Goal: Find specific page/section: Find specific page/section

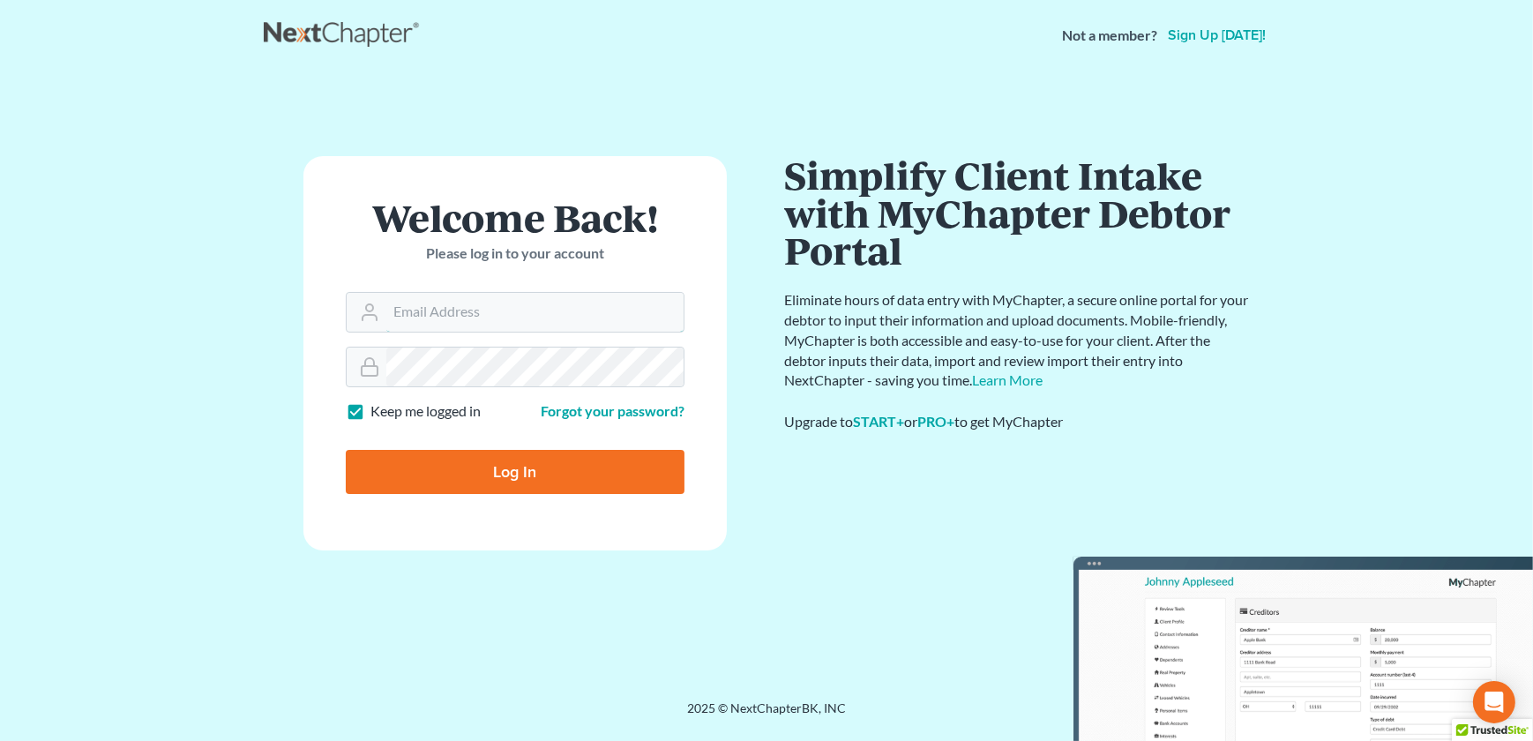
type input "[EMAIL_ADDRESS][DOMAIN_NAME]"
click at [507, 480] on input "Log In" at bounding box center [515, 472] width 339 height 44
type input "Thinking..."
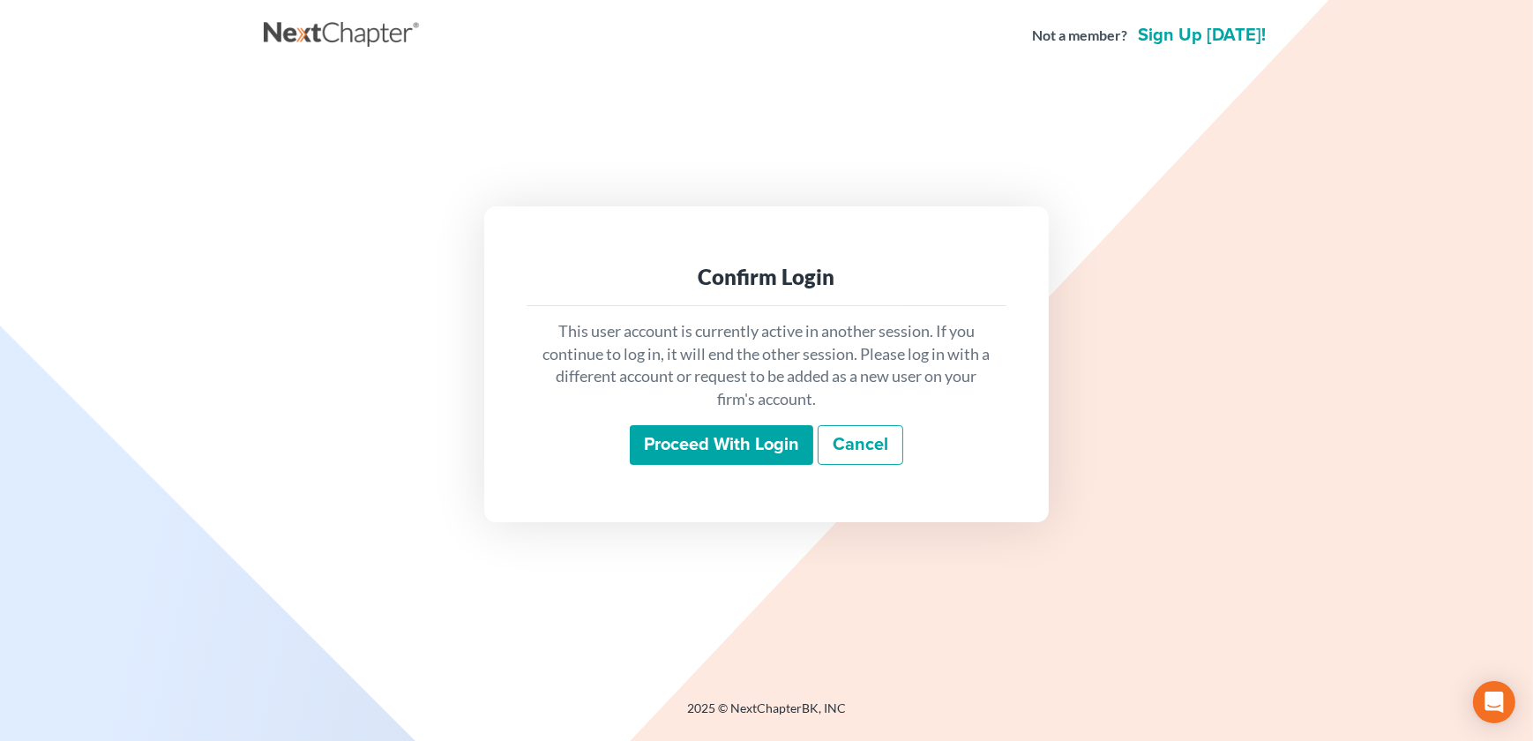
click at [689, 460] on input "Proceed with login" at bounding box center [721, 445] width 183 height 41
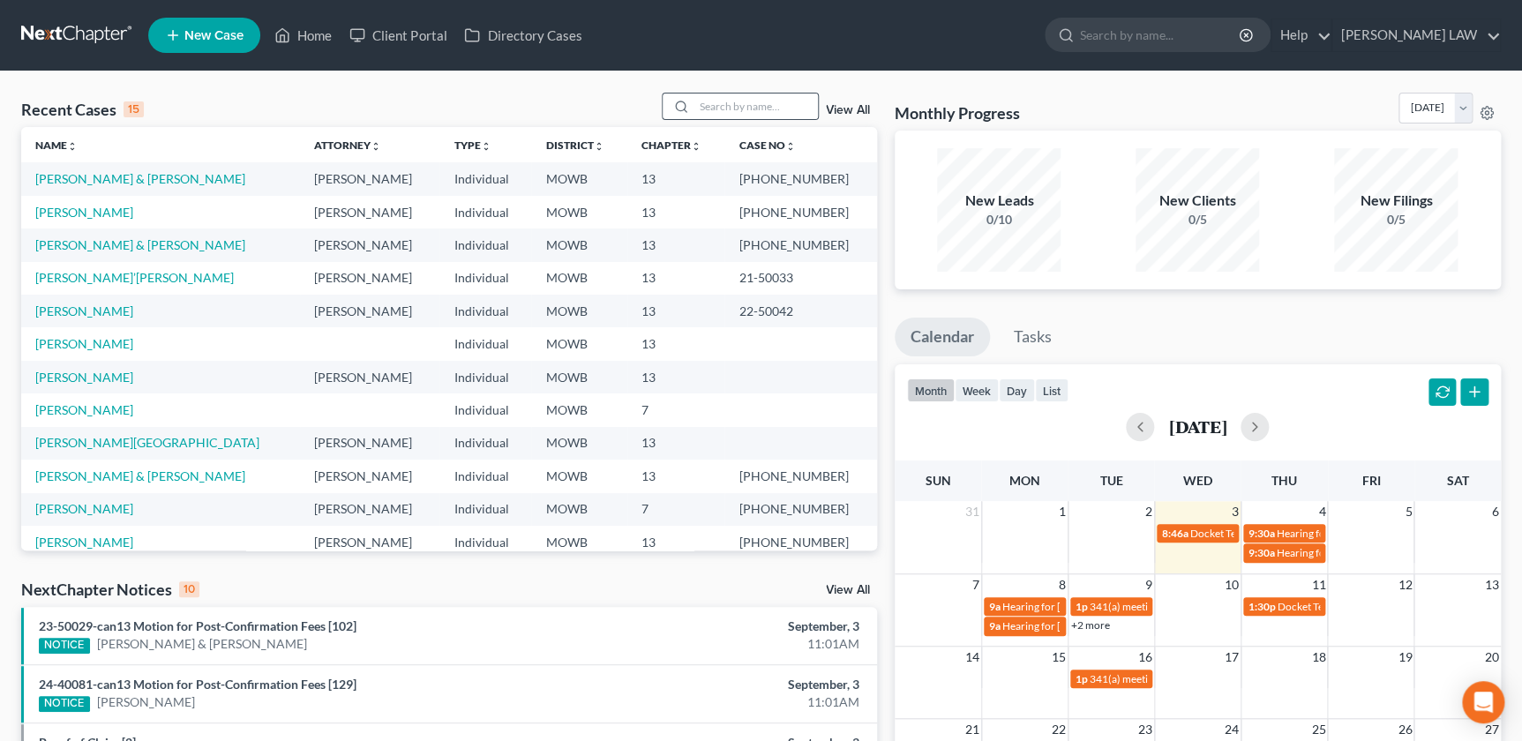
click at [685, 107] on icon at bounding box center [681, 107] width 14 height 14
click at [726, 97] on input "search" at bounding box center [756, 107] width 124 height 26
type input "hiegert"
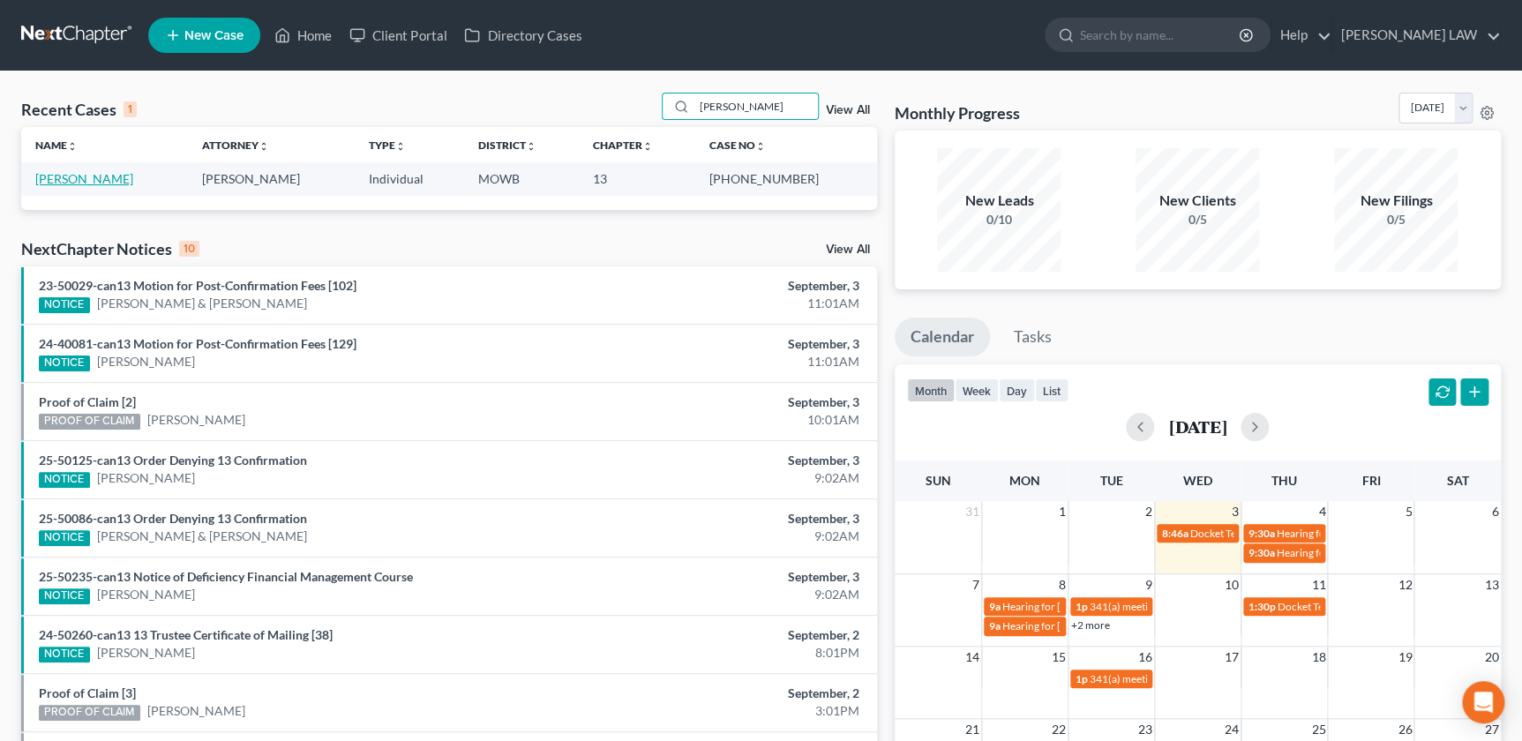
click at [65, 183] on link "Hiegert, Jan" at bounding box center [84, 178] width 98 height 15
select select "1"
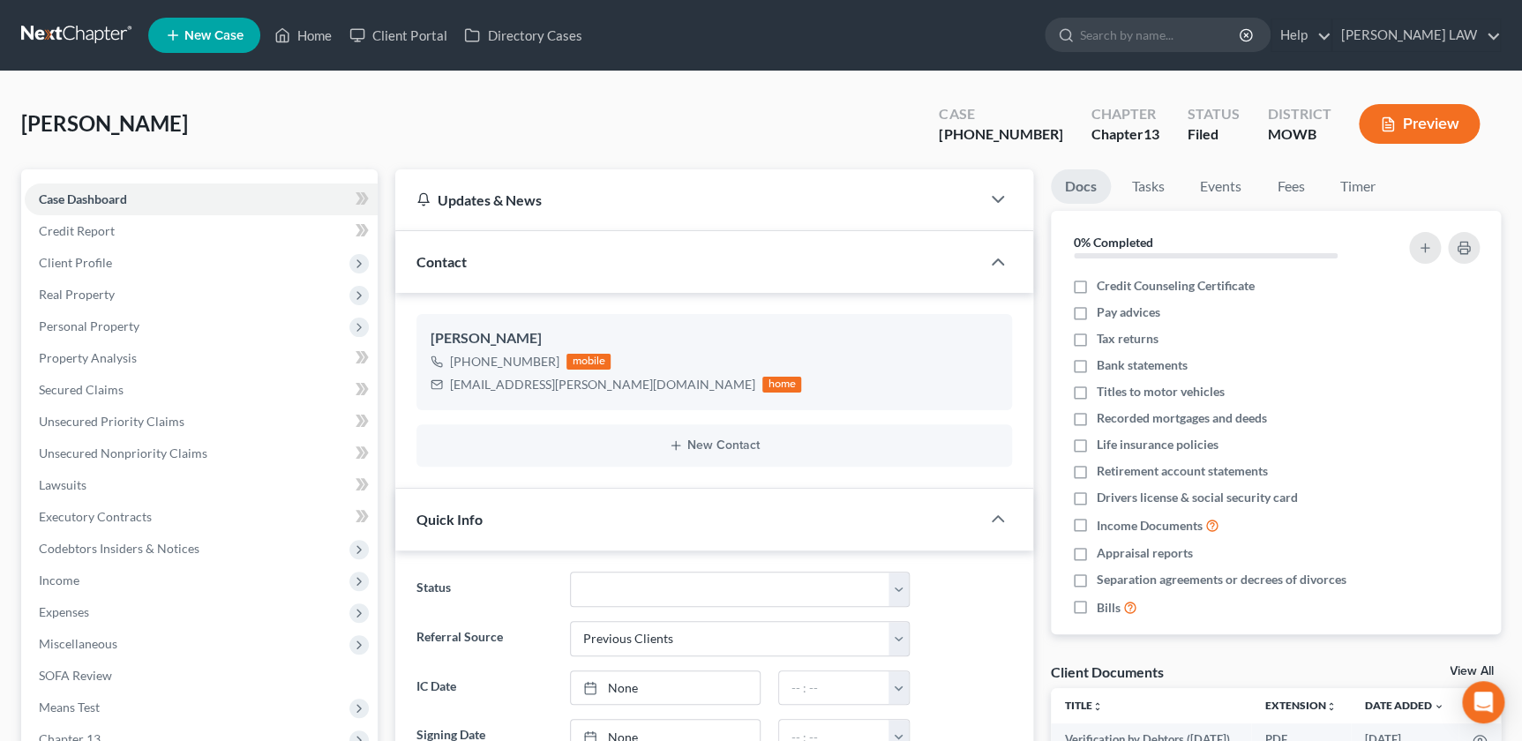
scroll to position [241, 0]
click at [371, 130] on div "Hiegert, Jan Upgraded Case 25-40652-13 Chapter Chapter 13 Status Filed District…" at bounding box center [760, 131] width 1479 height 77
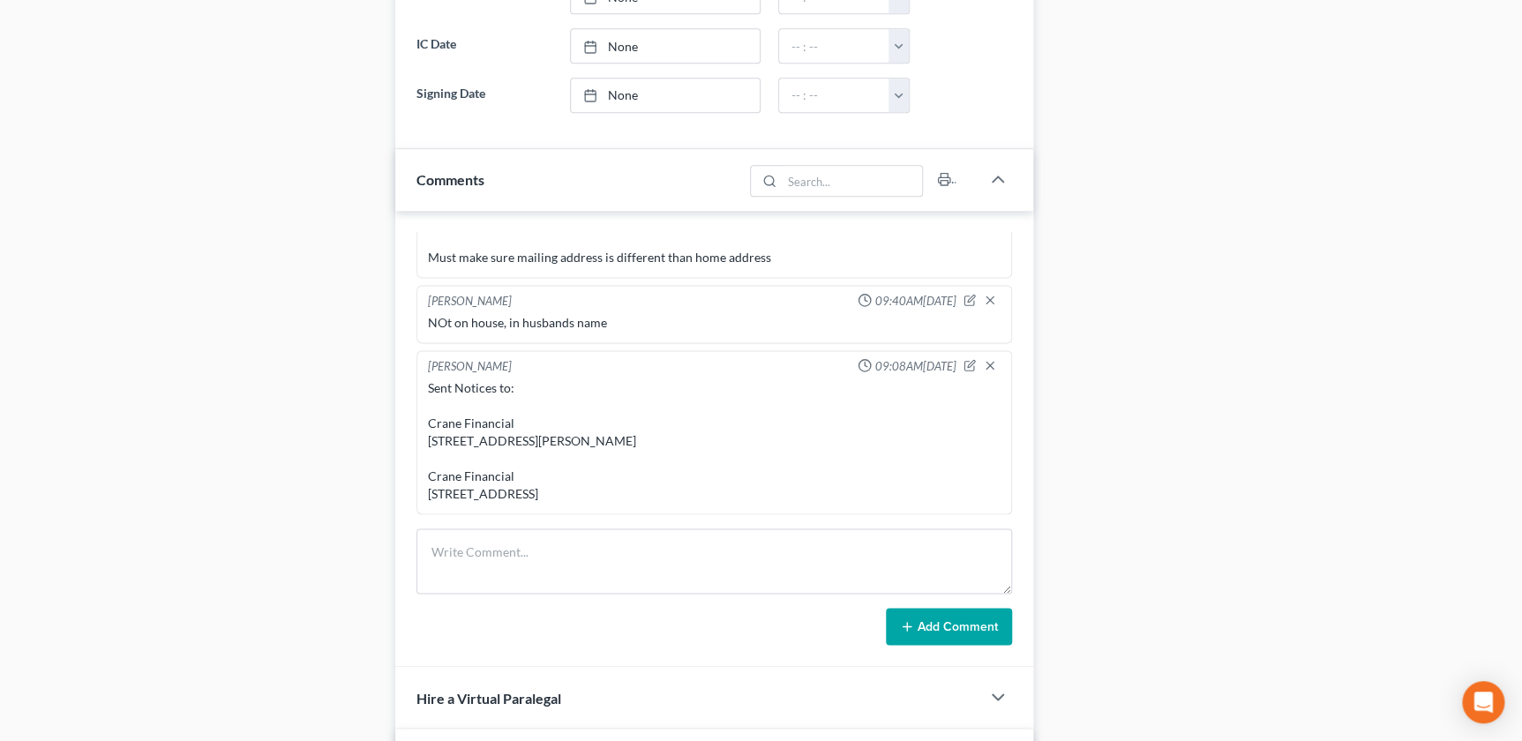
scroll to position [0, 0]
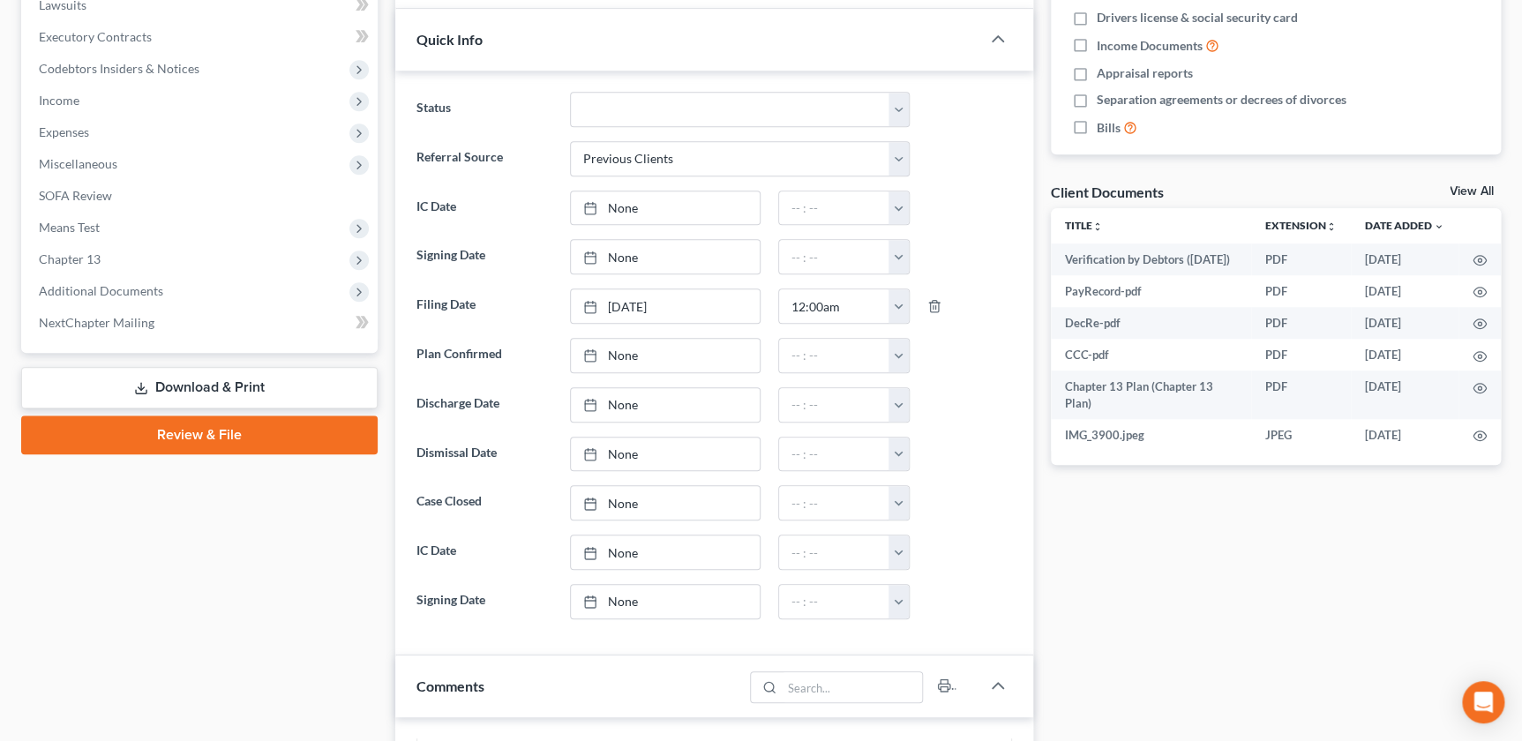
scroll to position [481, 0]
click at [179, 284] on span "Additional Documents" at bounding box center [201, 290] width 353 height 32
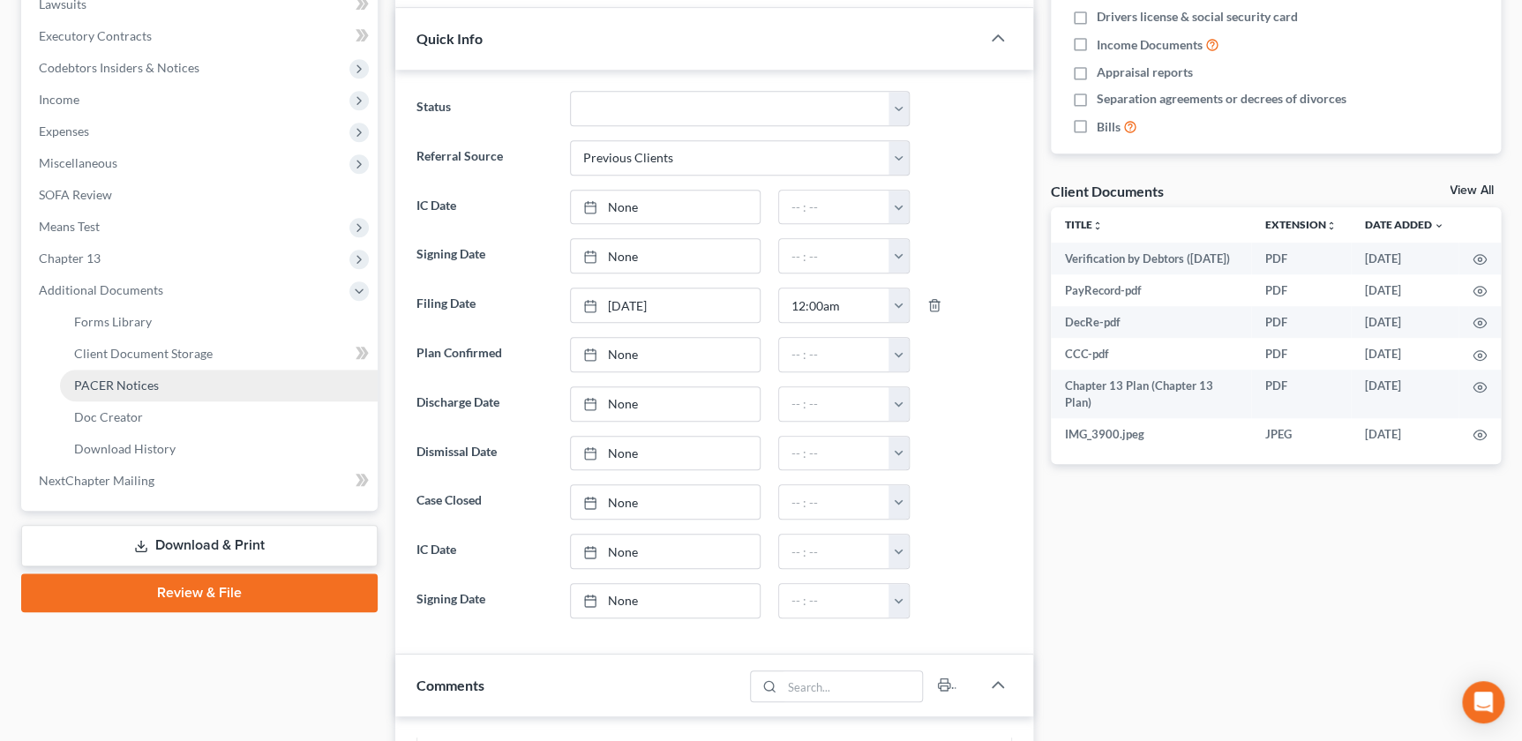
click at [159, 393] on link "PACER Notices" at bounding box center [219, 386] width 318 height 32
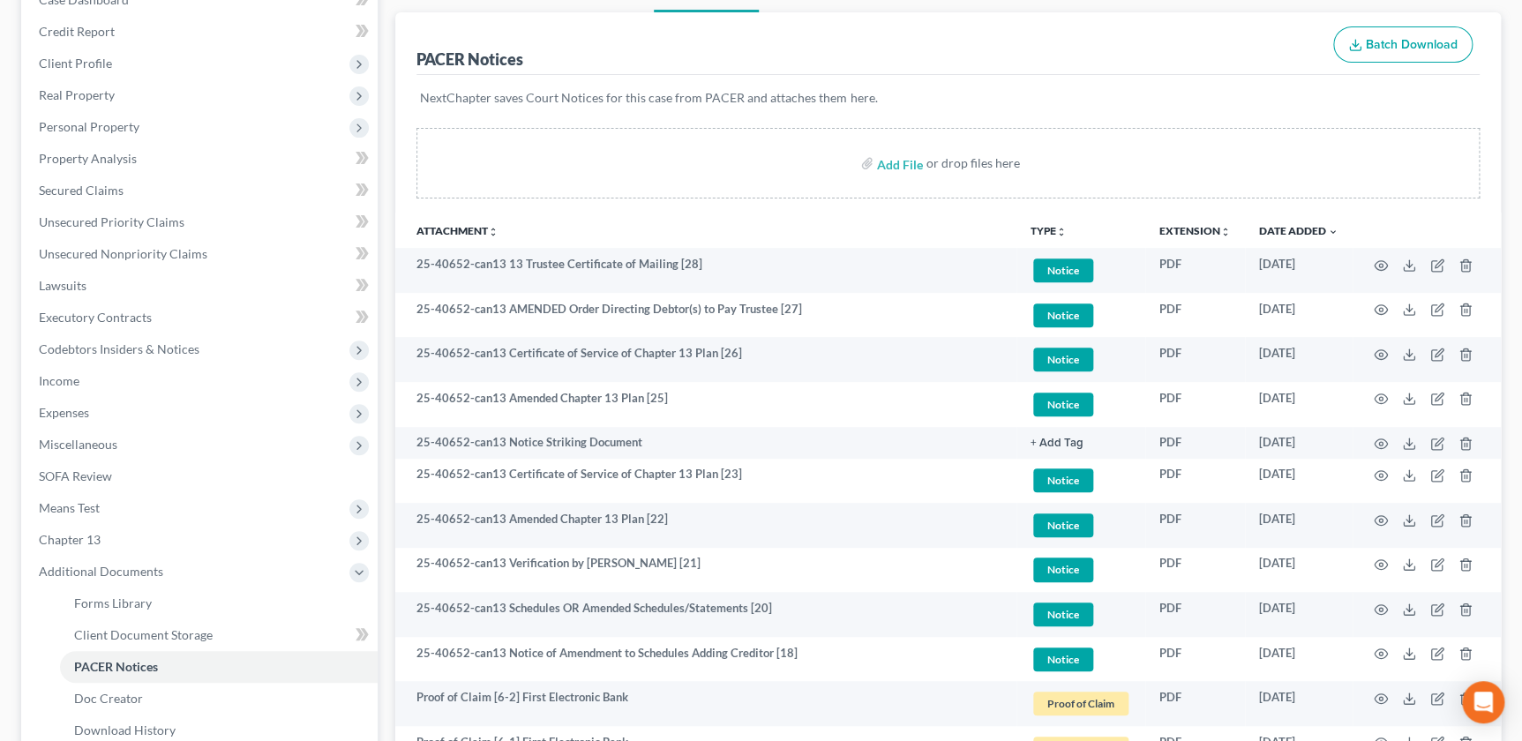
scroll to position [184, 0]
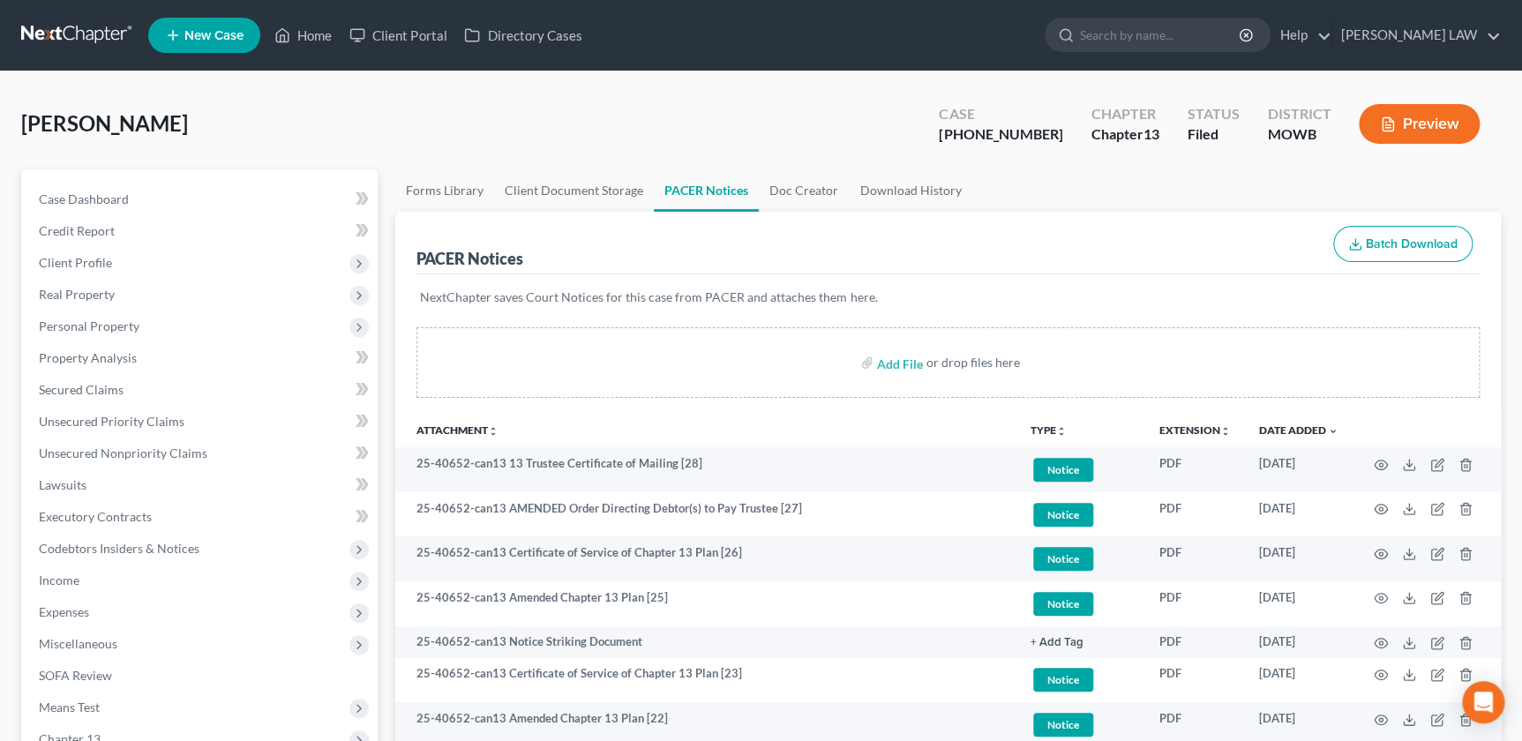
scroll to position [32, 0]
